Goal: Task Accomplishment & Management: Complete application form

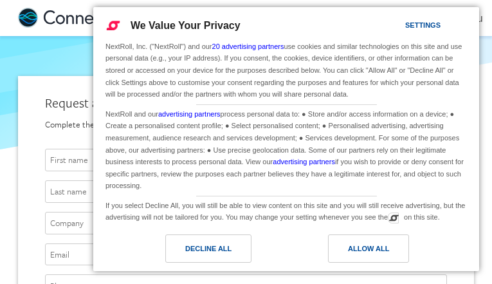
type input "[EMAIL_ADDRESS][DOMAIN_NAME]"
type input "dUYRzWzSHsyuWkcB"
type input "qxIdNfaO"
type input "PZhEupCKBCxUYLXx"
type input "RYmPUpDkVllQiBPn"
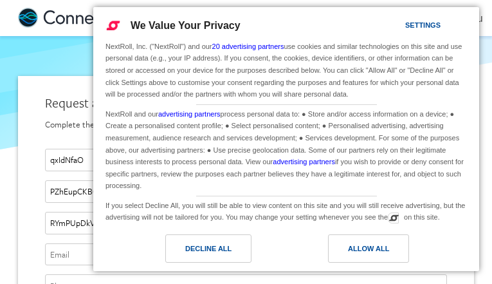
type input "[EMAIL_ADDRESS][DOMAIN_NAME]"
type input "4304778816"
